Goal: Check status: Check status

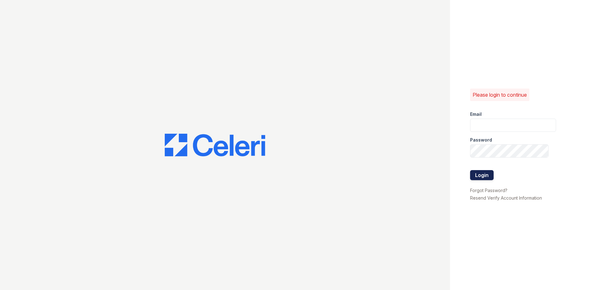
type input "arriveroswell@trinity-pm.com"
click at [487, 174] on button "Login" at bounding box center [482, 175] width 24 height 10
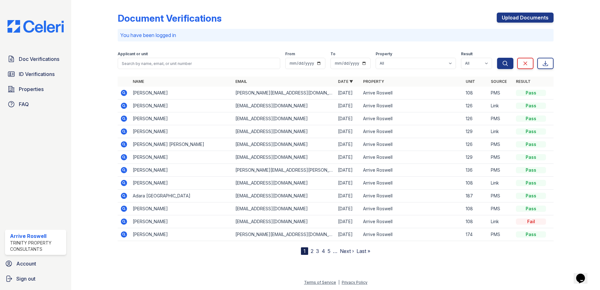
click at [125, 106] on icon at bounding box center [124, 106] width 8 height 8
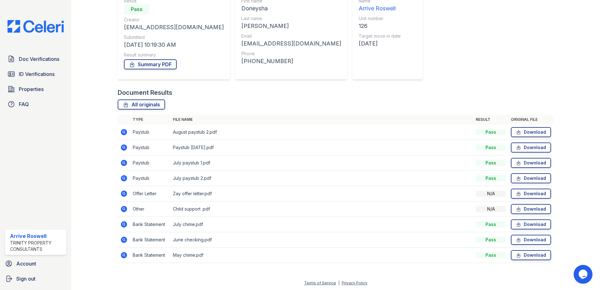
scroll to position [67, 0]
click at [125, 132] on icon at bounding box center [124, 131] width 6 height 6
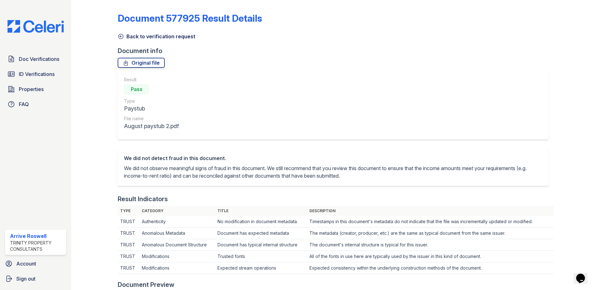
click at [124, 35] on link "Back to verification request" at bounding box center [157, 37] width 78 height 8
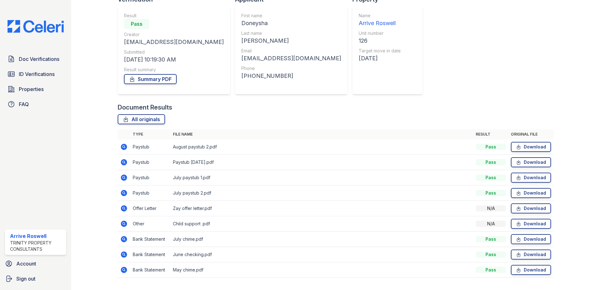
scroll to position [67, 0]
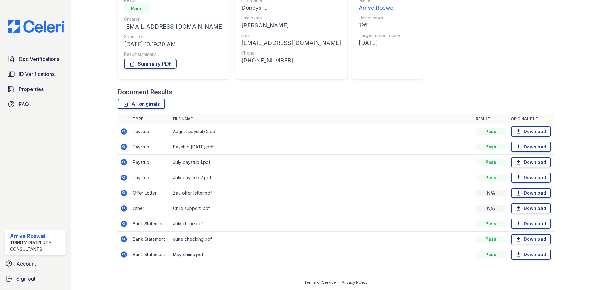
click at [124, 223] on icon at bounding box center [124, 224] width 2 height 2
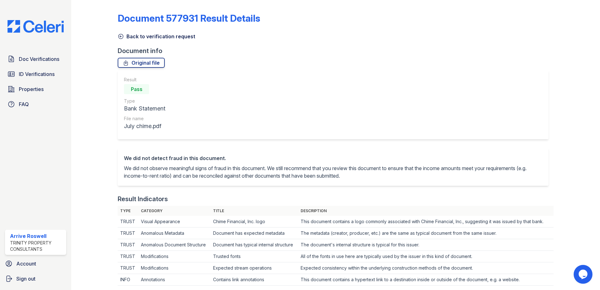
drag, startPoint x: 150, startPoint y: 37, endPoint x: 149, endPoint y: 40, distance: 3.2
click at [150, 37] on link "Back to verification request" at bounding box center [157, 37] width 78 height 8
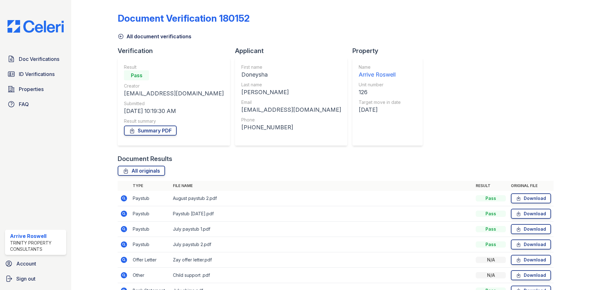
click at [119, 37] on icon at bounding box center [121, 36] width 6 height 6
